Goal: Task Accomplishment & Management: Manage account settings

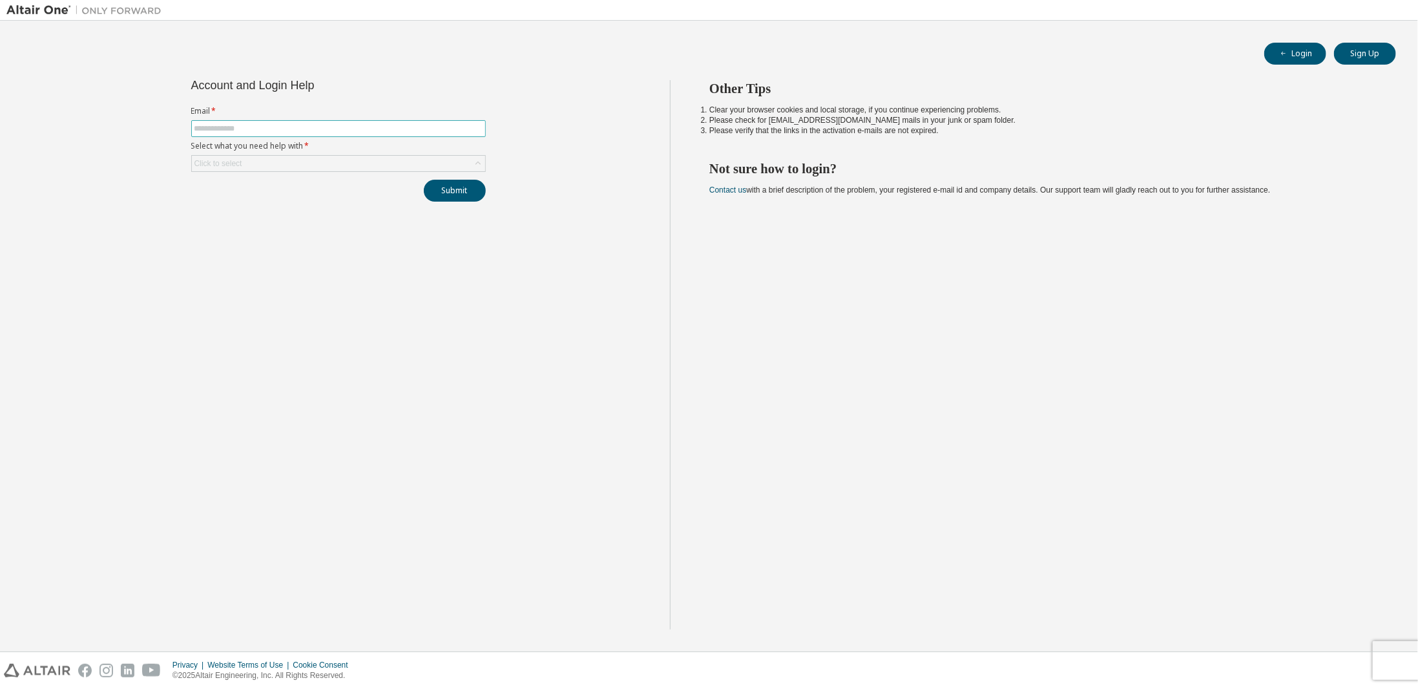
click at [231, 129] on input "text" at bounding box center [338, 128] width 288 height 10
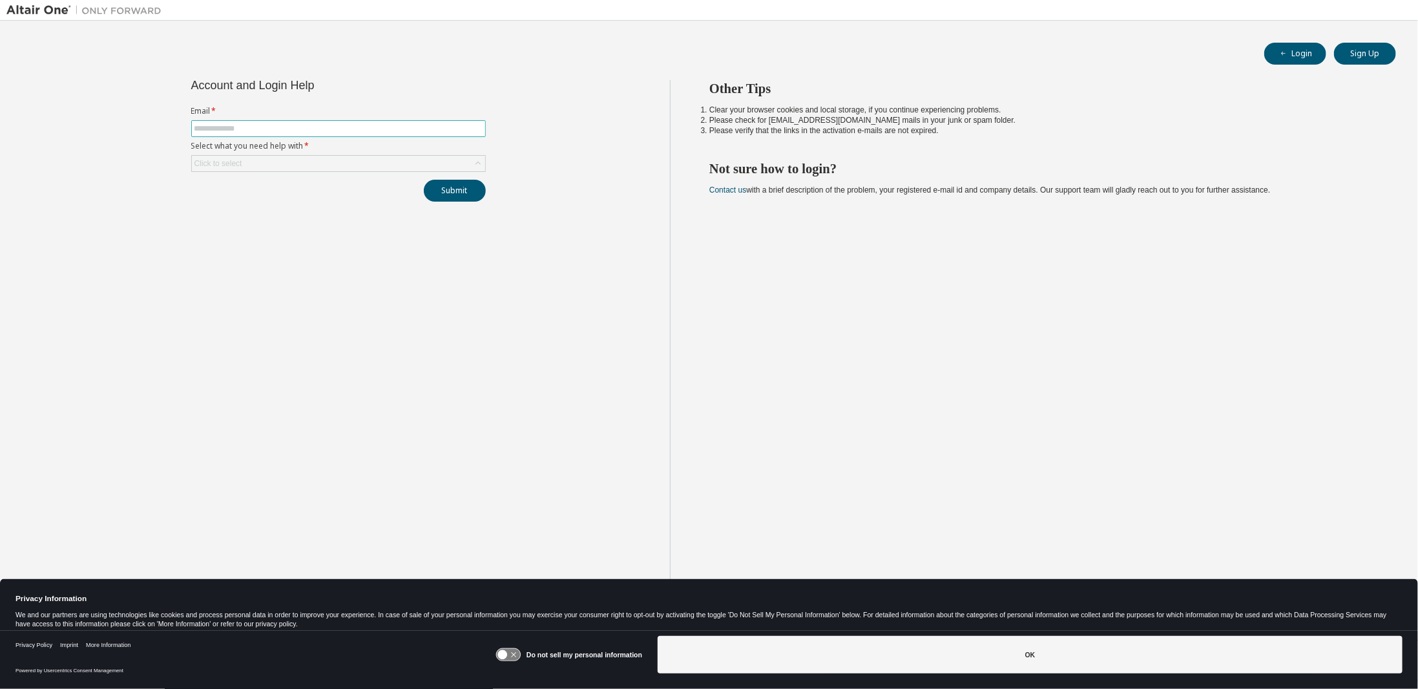
click at [228, 129] on input "text" at bounding box center [338, 128] width 288 height 10
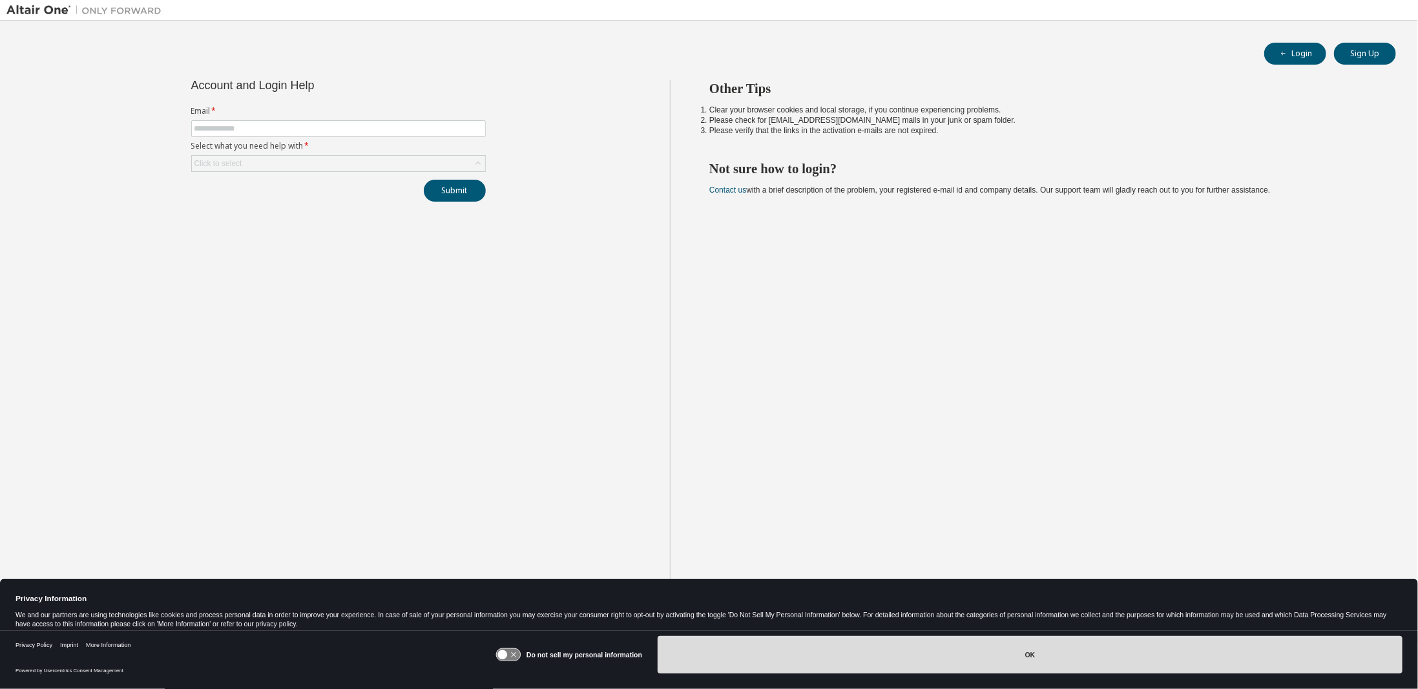
drag, startPoint x: 903, startPoint y: 656, endPoint x: 691, endPoint y: 460, distance: 288.0
click at [903, 656] on button "OK" at bounding box center [1030, 654] width 745 height 37
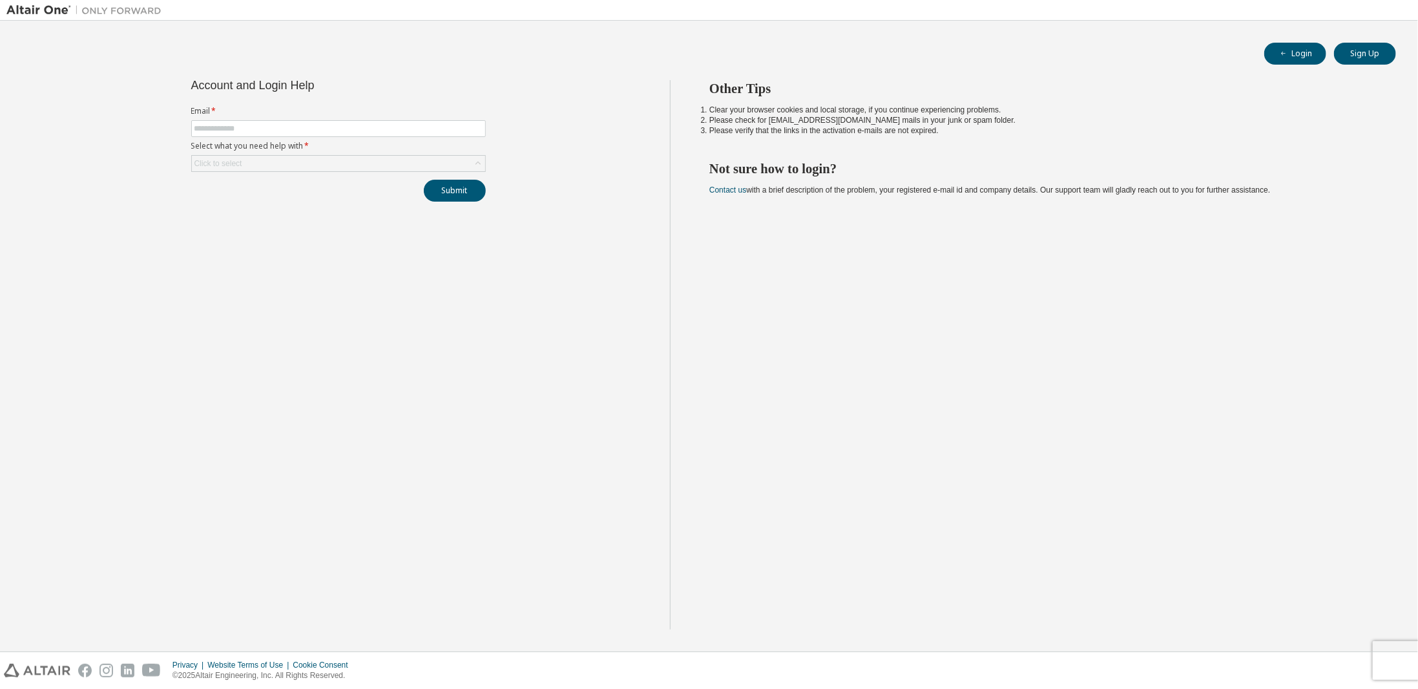
click at [255, 139] on form "Email * Select what you need help with * Click to select" at bounding box center [338, 139] width 295 height 66
click at [255, 125] on input "text" at bounding box center [338, 128] width 288 height 10
type input "**********"
click at [259, 160] on div "Click to select" at bounding box center [338, 164] width 293 height 16
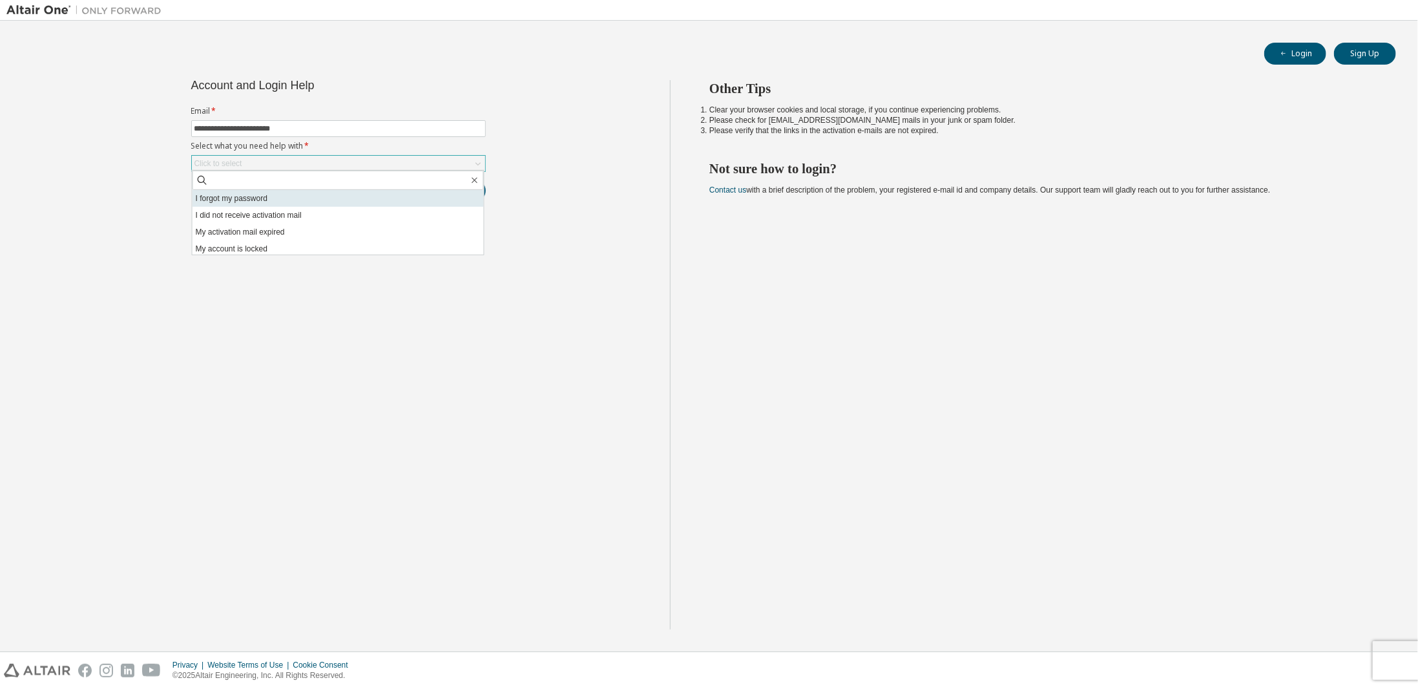
click at [259, 202] on li "I forgot my password" at bounding box center [338, 198] width 291 height 17
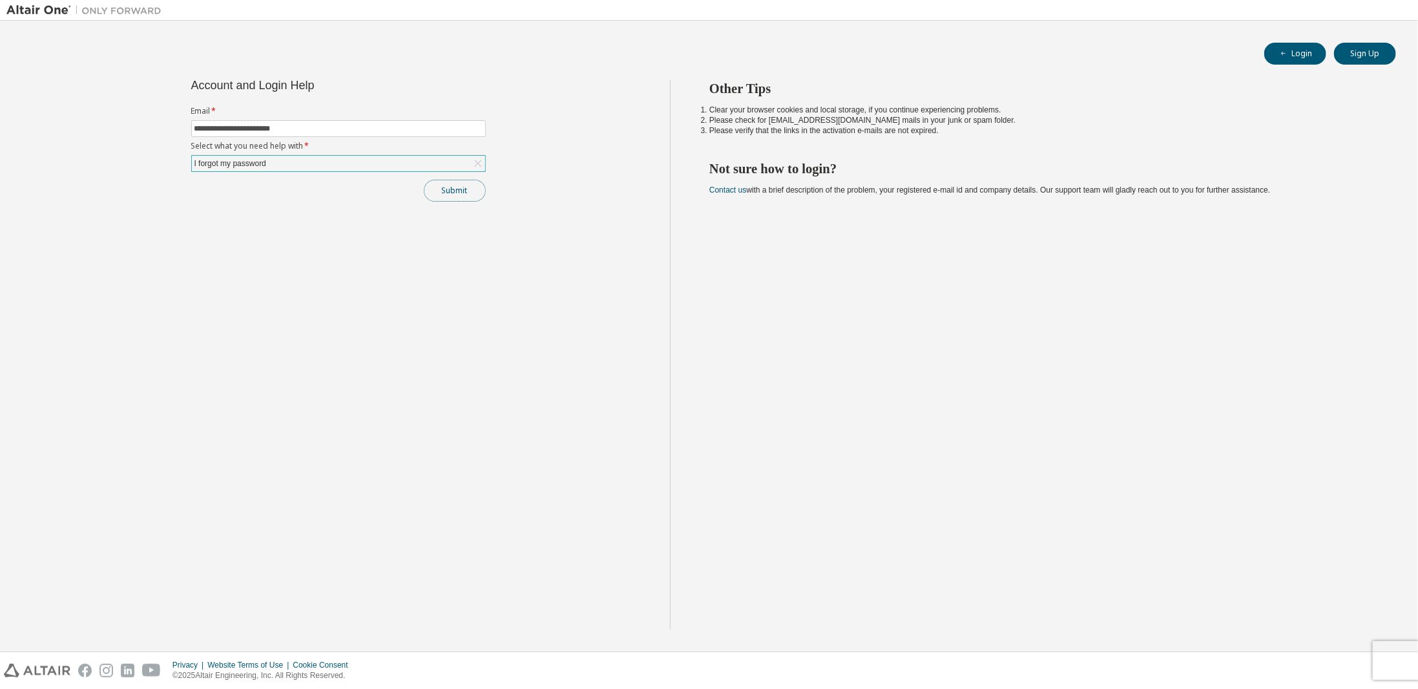
click at [455, 193] on button "Submit" at bounding box center [455, 191] width 62 height 22
